Goal: Navigation & Orientation: Find specific page/section

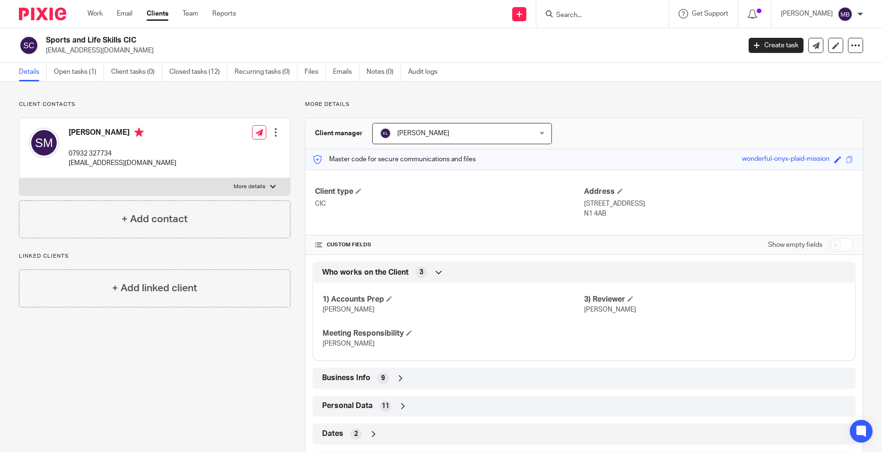
scroll to position [75, 0]
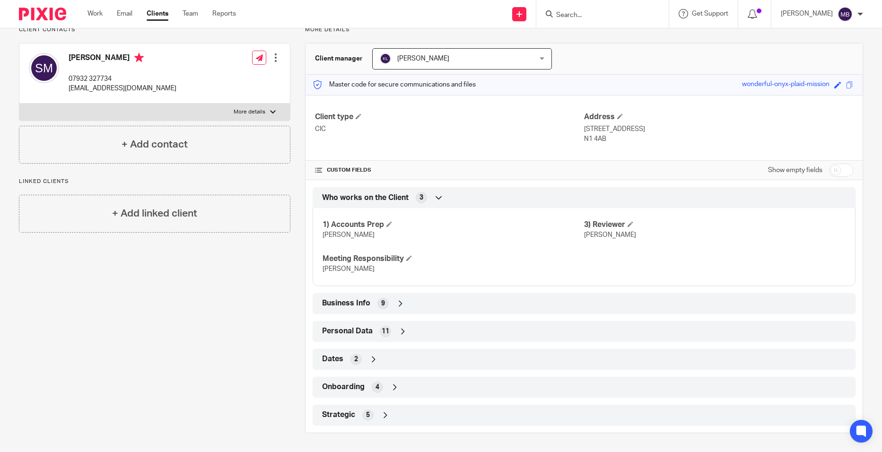
click at [597, 12] on input "Search" at bounding box center [597, 15] width 85 height 9
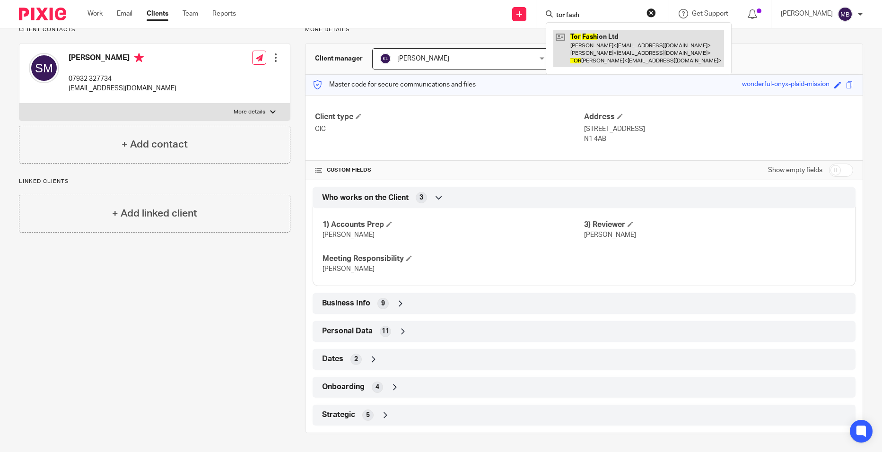
type input "tor fash"
click at [621, 61] on link at bounding box center [639, 48] width 171 height 37
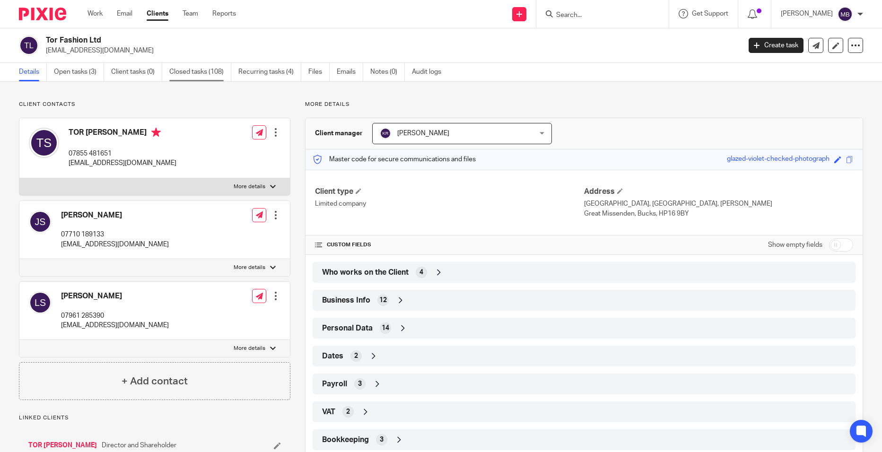
click at [198, 71] on link "Closed tasks (108)" at bounding box center [200, 72] width 62 height 18
